Goal: Find specific page/section: Find specific page/section

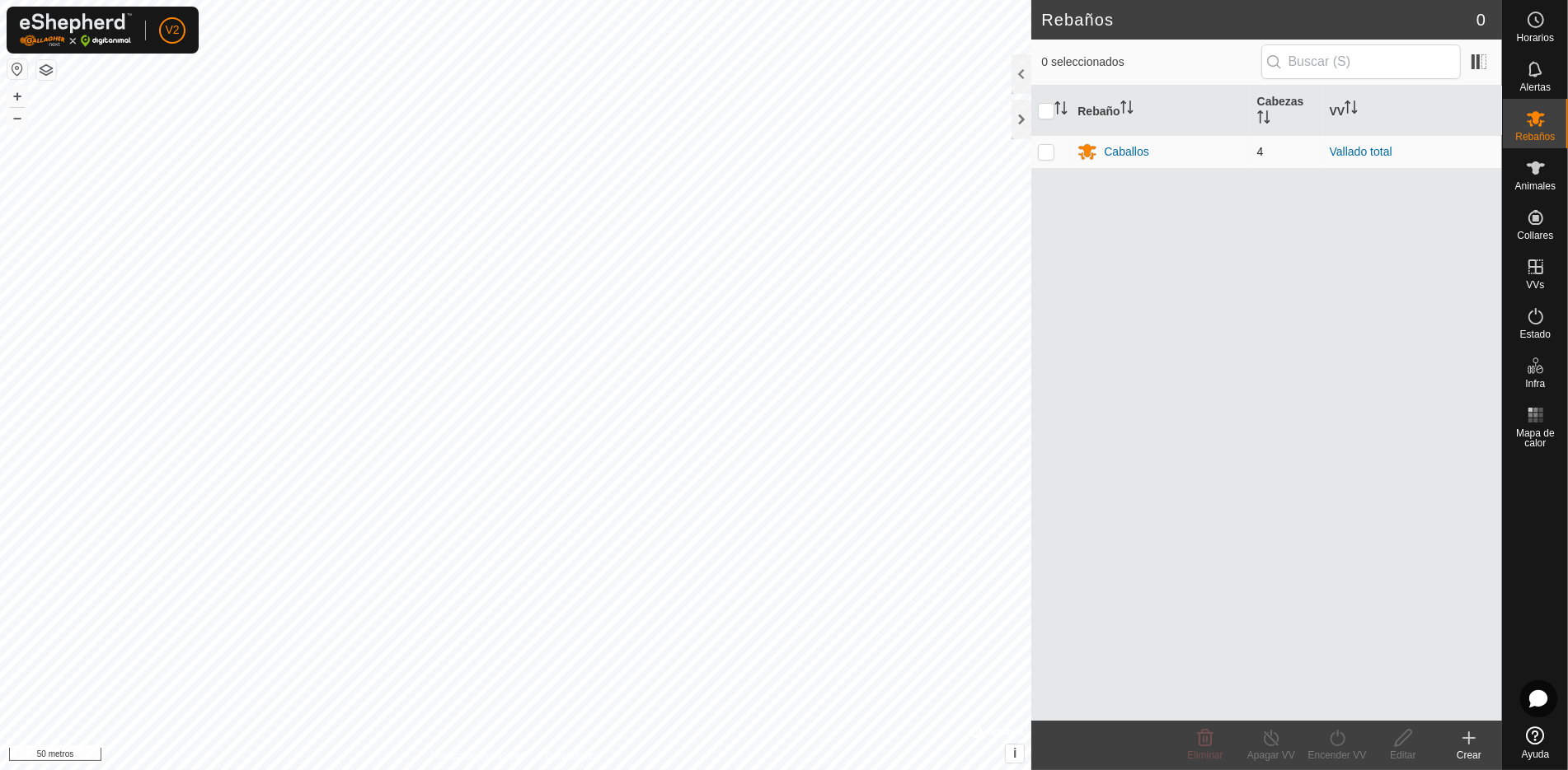
click at [1047, 162] on td at bounding box center [1051, 151] width 40 height 33
checkbox input "true"
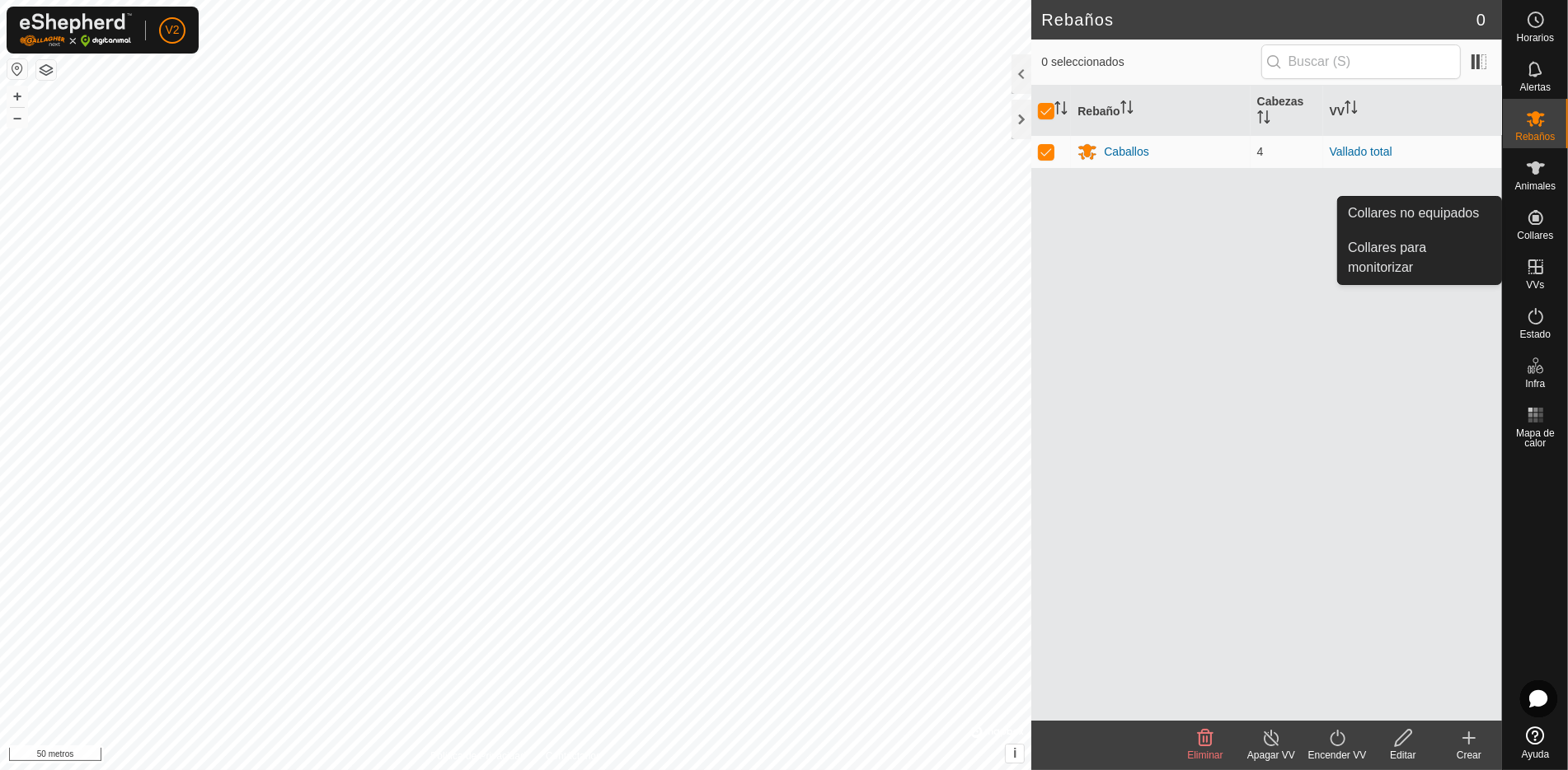
click at [1531, 227] on icon at bounding box center [1535, 218] width 20 height 20
click at [1458, 213] on link "Collares no equipados" at bounding box center [1419, 213] width 163 height 33
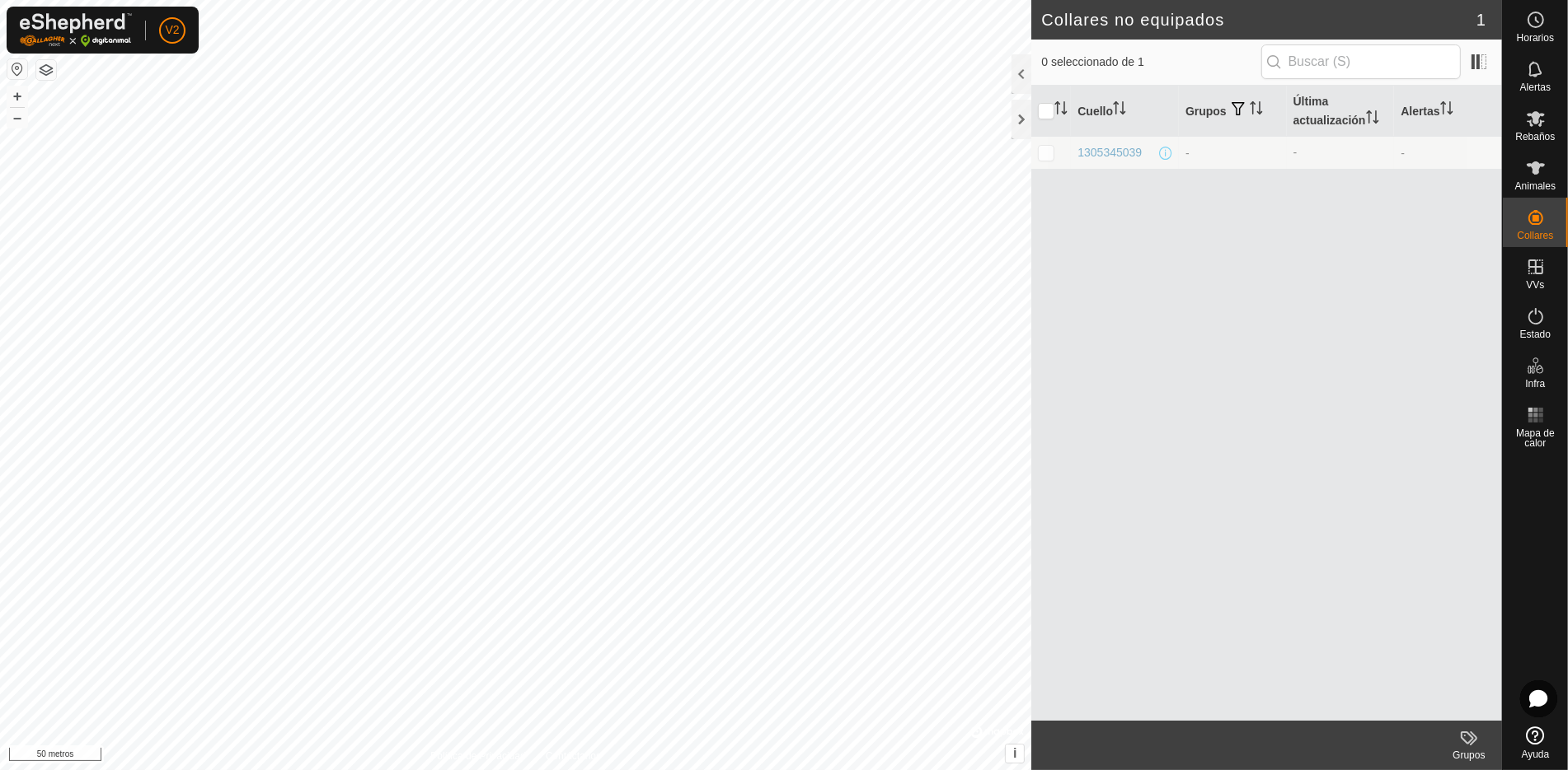
click at [1049, 147] on p-checkbox at bounding box center [1046, 152] width 16 height 14
checkbox input "true"
click at [1165, 158] on span at bounding box center [1165, 153] width 14 height 14
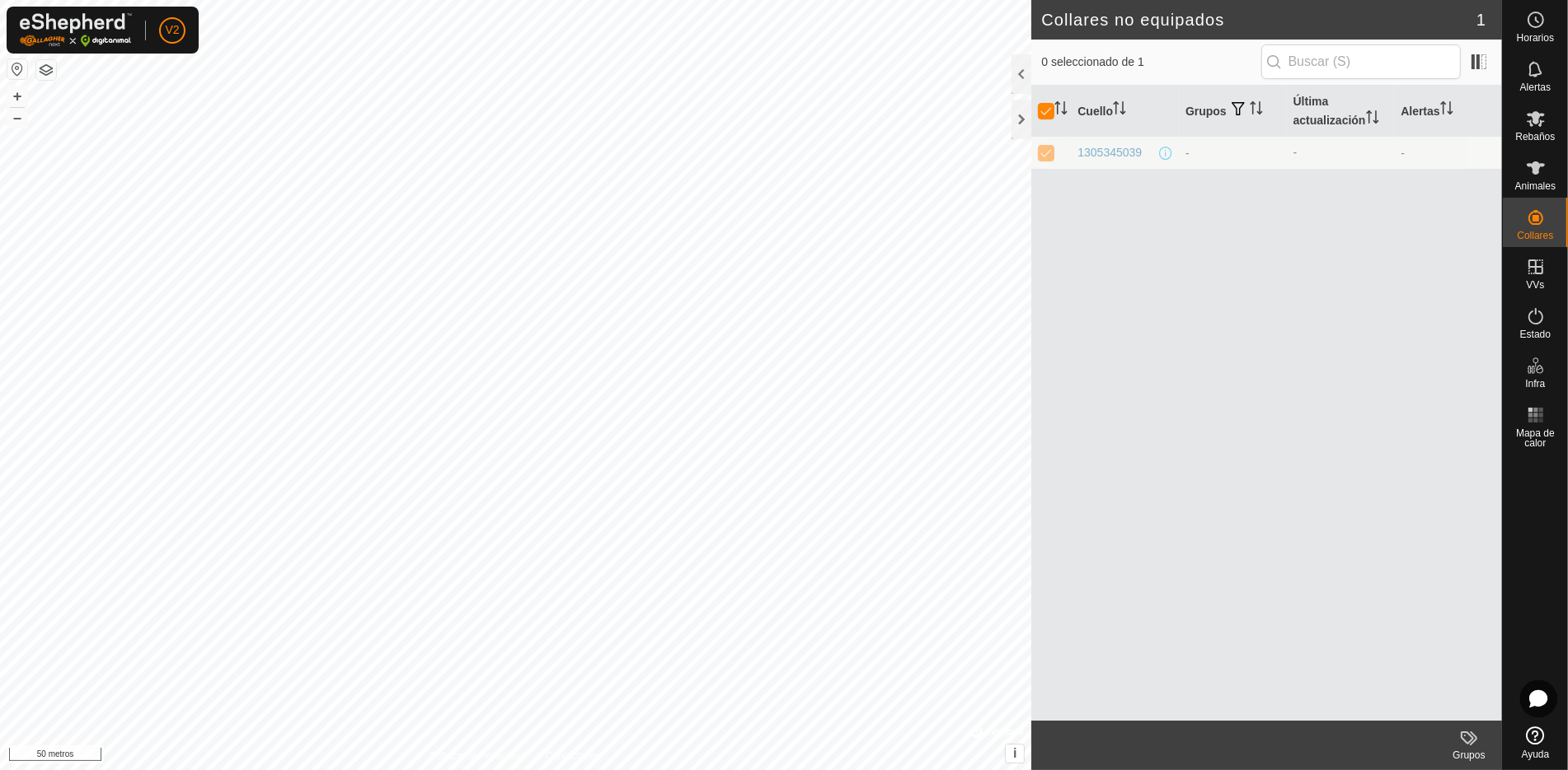
click at [1165, 156] on span at bounding box center [1165, 153] width 14 height 14
click at [1165, 151] on span at bounding box center [1165, 153] width 14 height 14
click at [1045, 149] on p-checkbox at bounding box center [1046, 152] width 16 height 14
checkbox input "false"
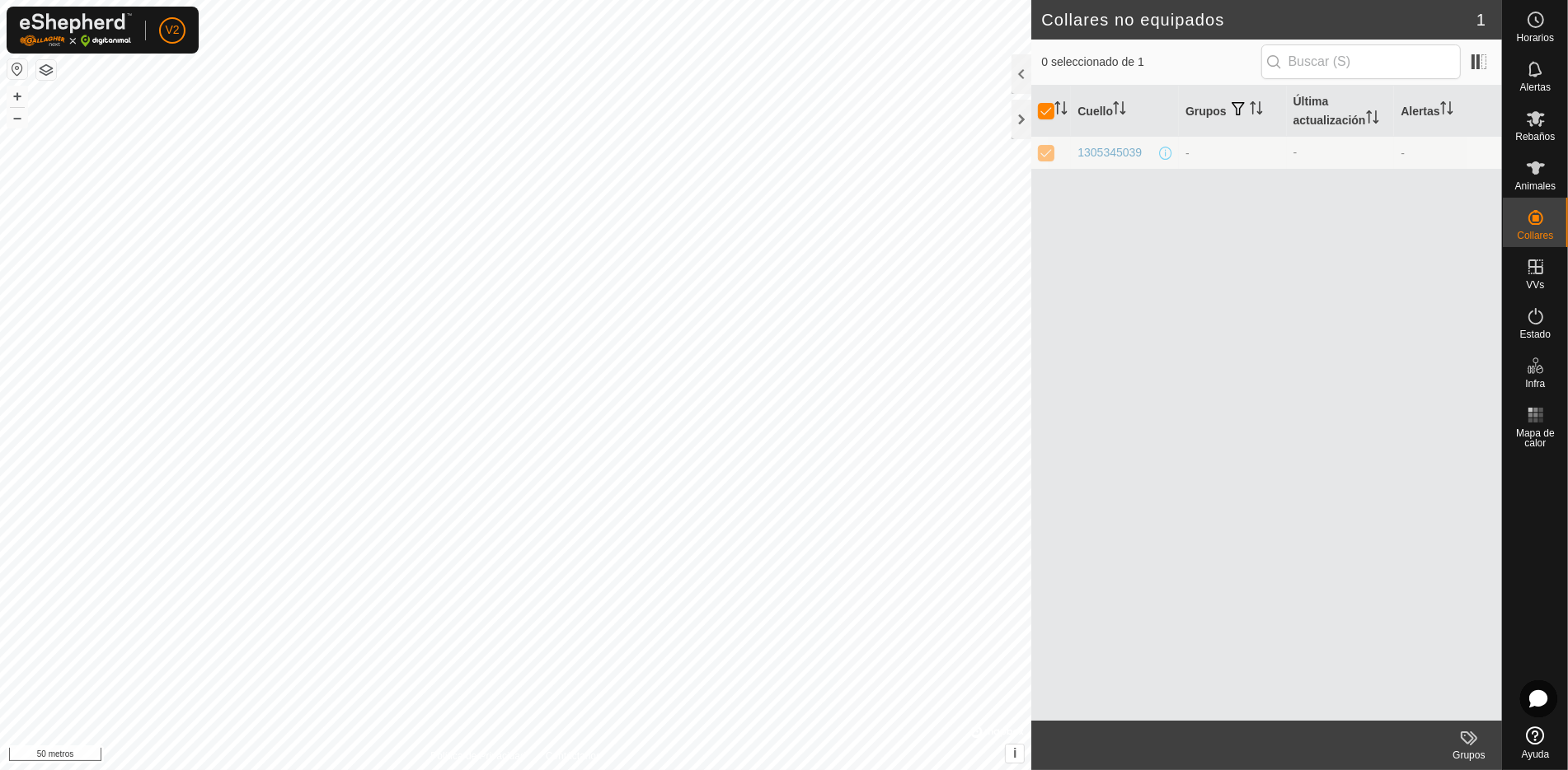
checkbox input "false"
click at [1045, 149] on p-checkbox at bounding box center [1046, 152] width 16 height 14
checkbox input "true"
click at [1345, 117] on font "Última actualización" at bounding box center [1329, 110] width 73 height 32
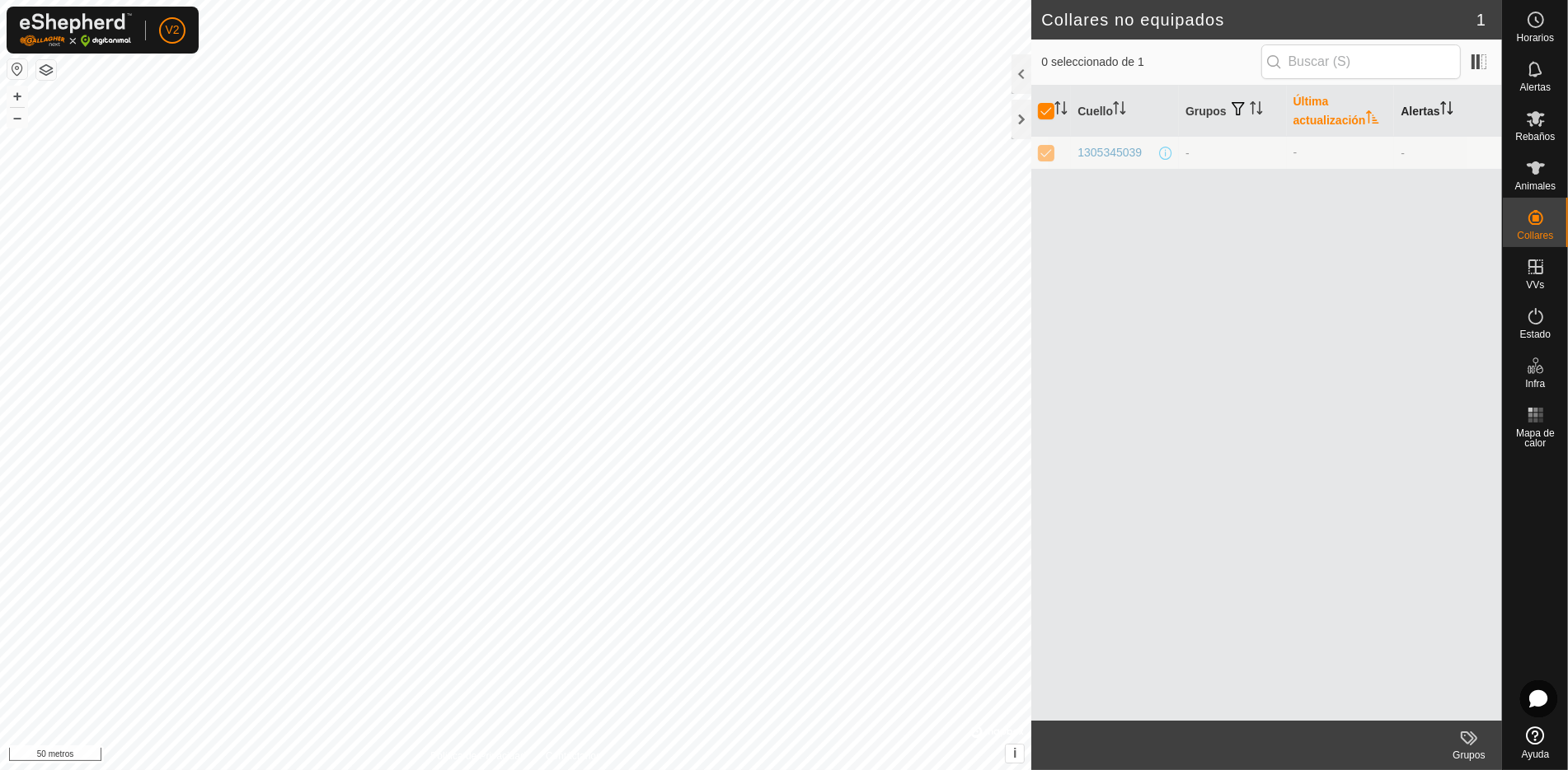
click at [1414, 104] on font "Alertas" at bounding box center [1419, 111] width 39 height 14
click at [1220, 109] on font "Grupos" at bounding box center [1205, 111] width 41 height 14
click at [1245, 106] on button "button" at bounding box center [1238, 110] width 23 height 16
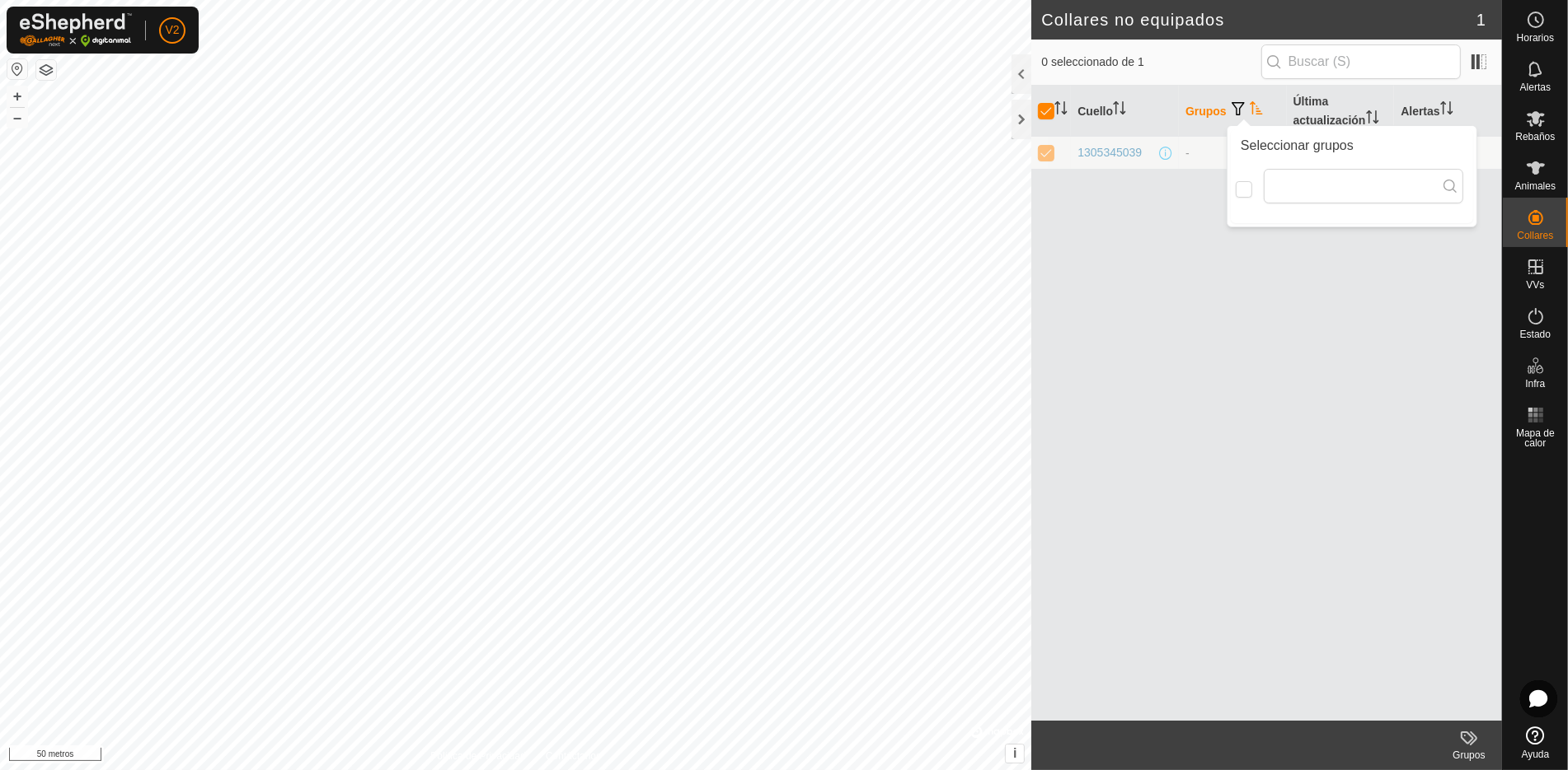
click at [1215, 112] on font "Grupos" at bounding box center [1205, 111] width 41 height 14
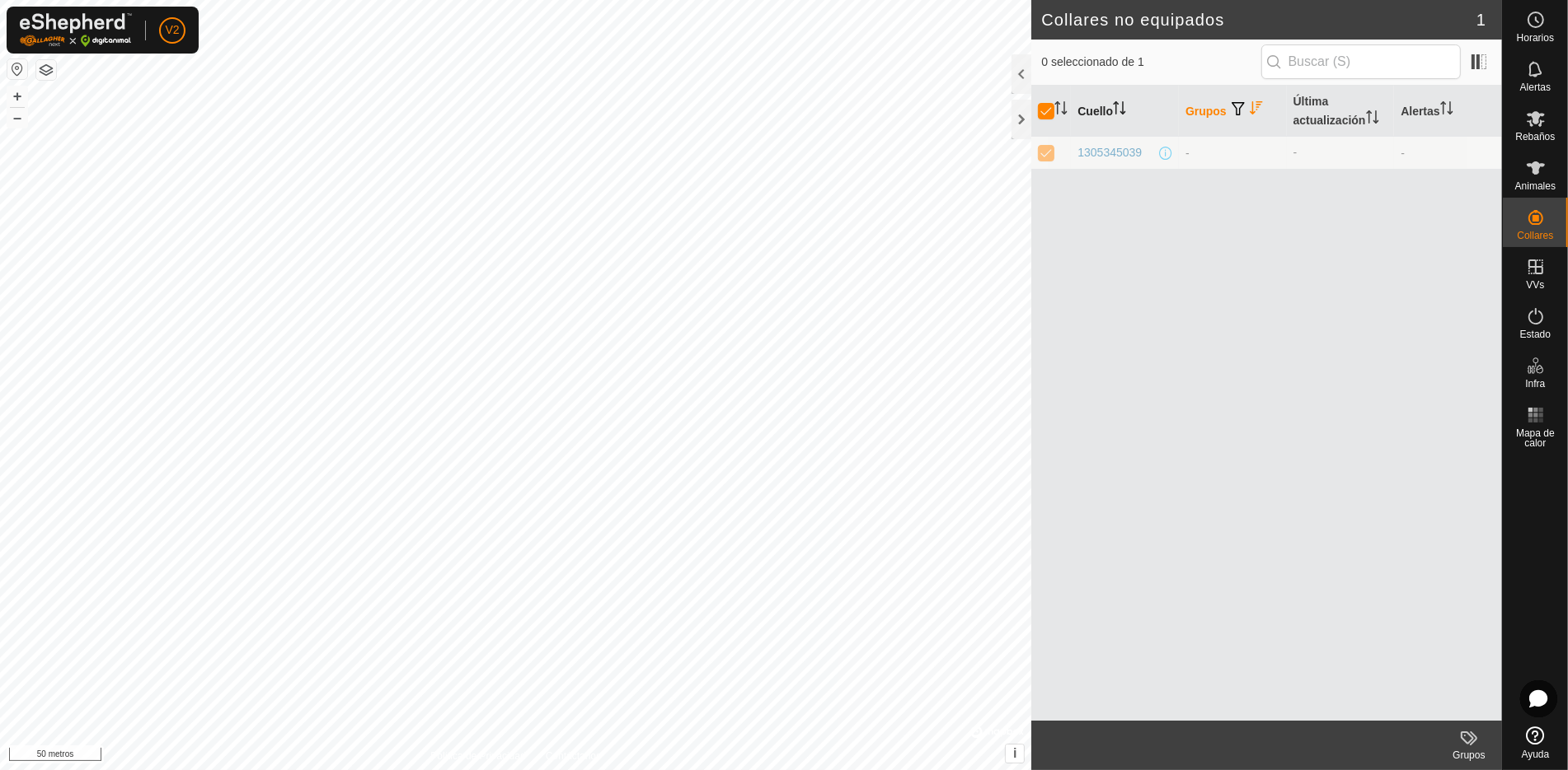
click at [1084, 112] on font "Cuello" at bounding box center [1094, 111] width 35 height 14
click at [1087, 111] on font "Cuello" at bounding box center [1094, 111] width 35 height 14
click at [1023, 79] on div at bounding box center [1022, 74] width 20 height 40
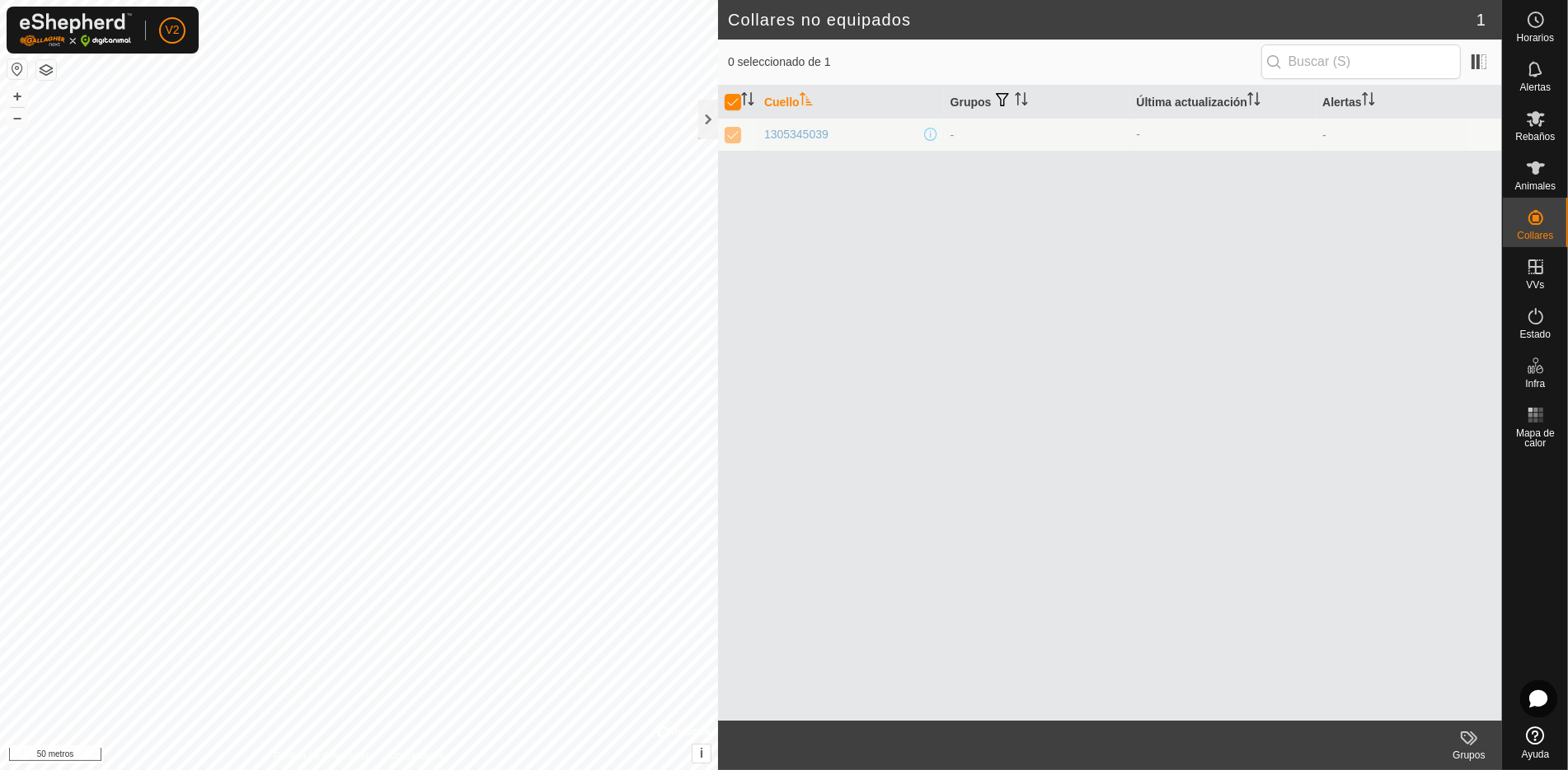
click at [830, 131] on div "1305345039" at bounding box center [850, 134] width 173 height 17
click at [922, 135] on div "1305345039" at bounding box center [850, 134] width 173 height 17
click at [936, 135] on span at bounding box center [930, 134] width 14 height 14
click at [923, 133] on div "1305345039" at bounding box center [850, 134] width 173 height 17
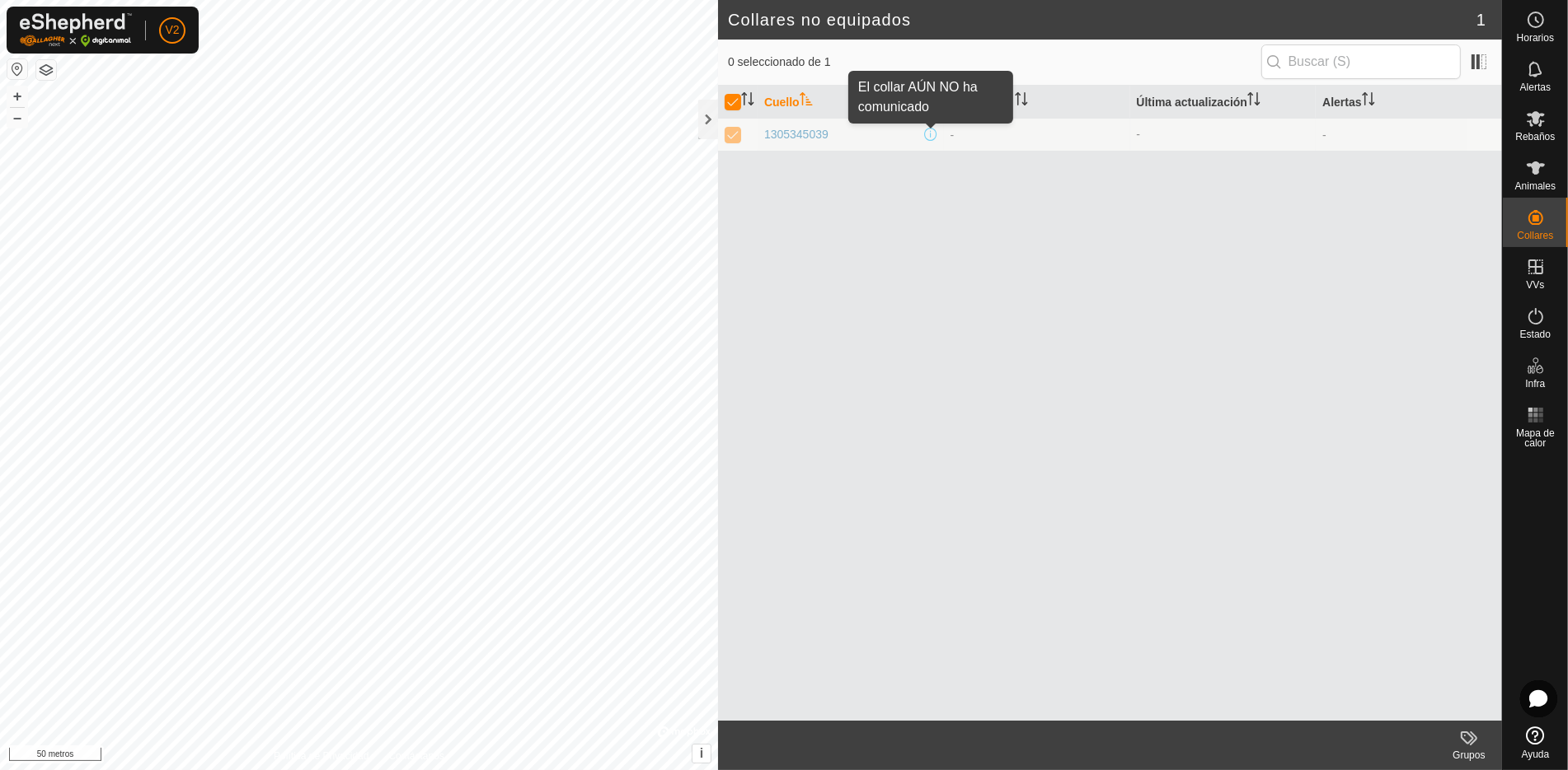
click at [926, 132] on span at bounding box center [930, 134] width 14 height 14
click at [841, 218] on div "[PERSON_NAME] Grupos Última actualización Alertas 1305345039 - - -" at bounding box center [1110, 403] width 784 height 635
click at [1549, 764] on link "Ayuda" at bounding box center [1535, 743] width 65 height 46
click at [705, 113] on div at bounding box center [708, 120] width 20 height 40
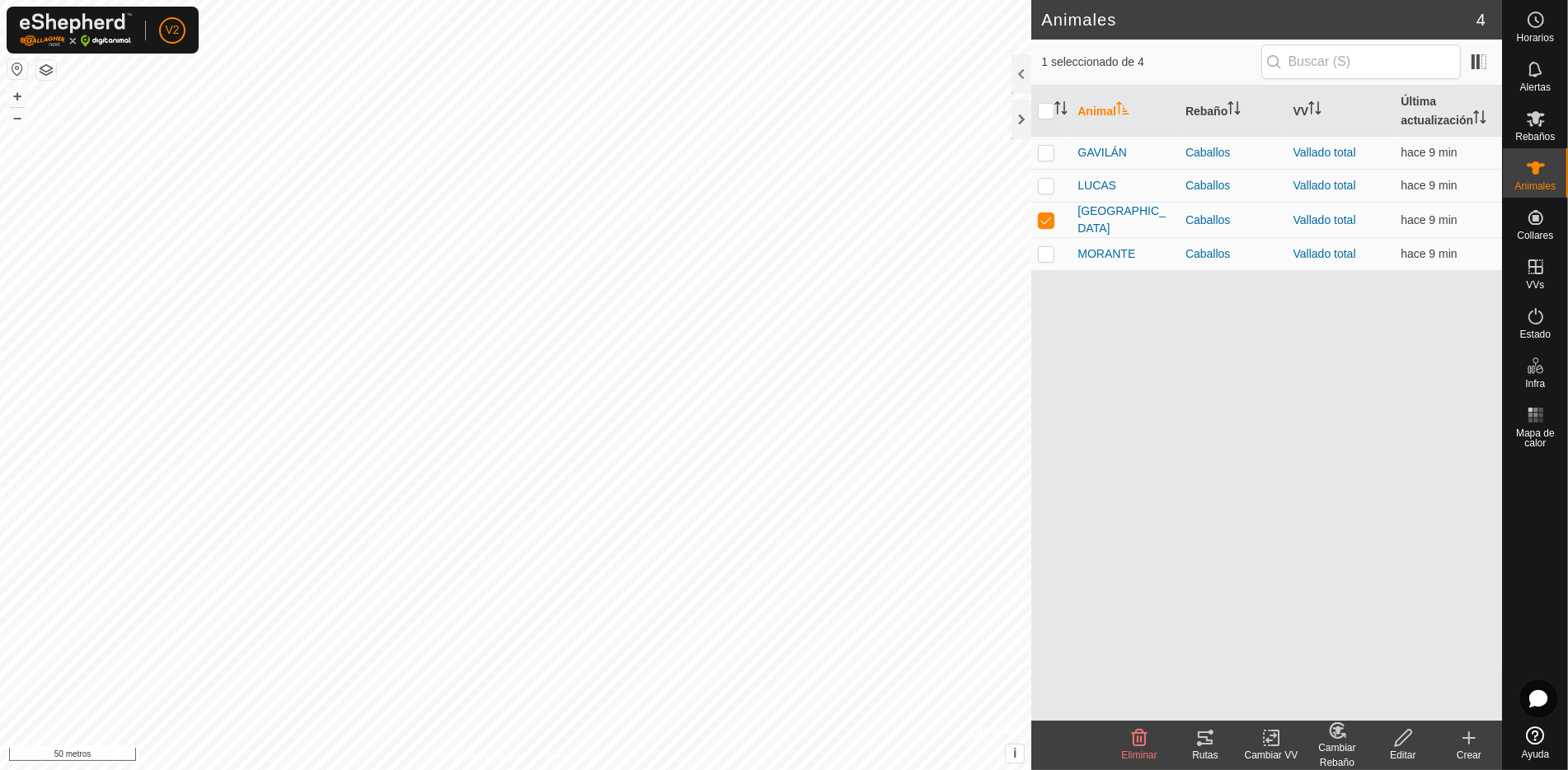
click at [1197, 767] on div "Rutas" at bounding box center [1205, 746] width 66 height 50
